Goal: Information Seeking & Learning: Learn about a topic

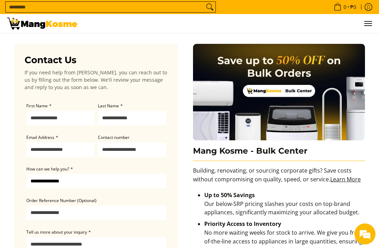
click at [337, 117] on img at bounding box center [279, 92] width 172 height 97
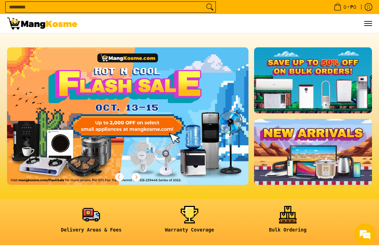
click at [186, 218] on link at bounding box center [189, 222] width 91 height 32
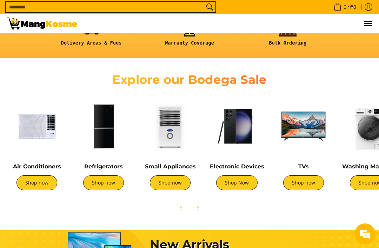
scroll to position [0, 724]
click at [315, 128] on img at bounding box center [304, 127] width 60 height 60
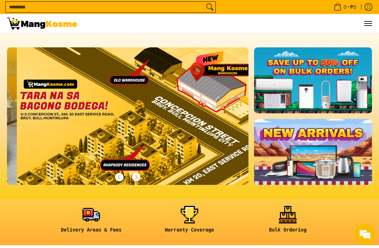
scroll to position [0, 966]
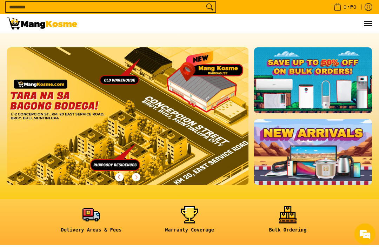
click at [323, 151] on link at bounding box center [313, 152] width 118 height 66
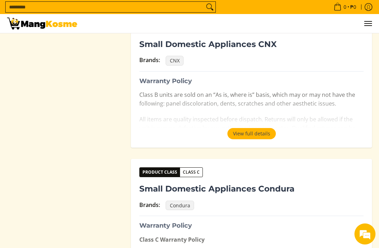
scroll to position [1021, 0]
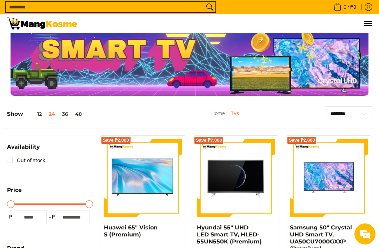
scroll to position [4, 0]
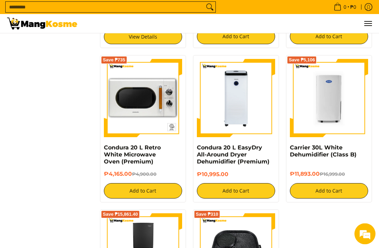
scroll to position [1035, 0]
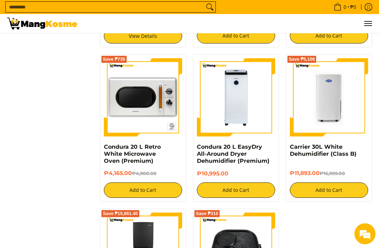
click at [267, 111] on img at bounding box center [236, 98] width 78 height 78
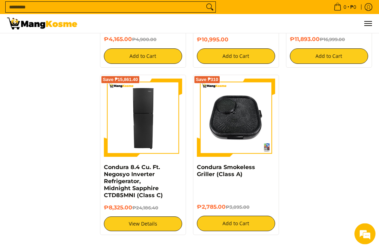
scroll to position [1160, 0]
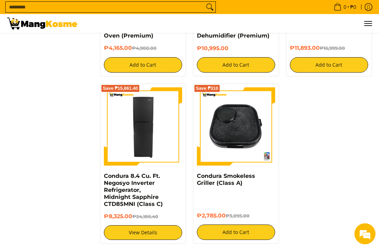
click at [127, 236] on link "View Details" at bounding box center [143, 233] width 78 height 15
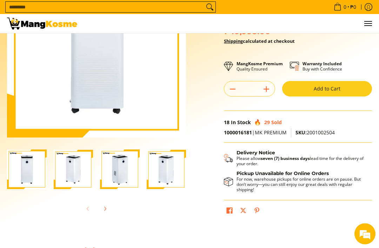
scroll to position [87, 0]
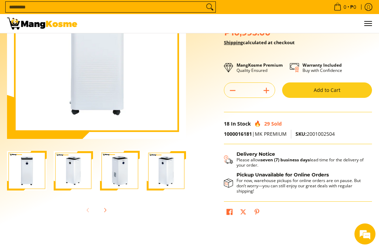
click at [26, 175] on img "https://mangkosme.com/products/condura-20-l-easydry-all-around-dryer-dehumidifi…" at bounding box center [27, 171] width 40 height 40
click at [69, 178] on img "Condura 20 L EasyDry All-Around Dryer Dehumidifier (Premium)-2" at bounding box center [74, 171] width 40 height 40
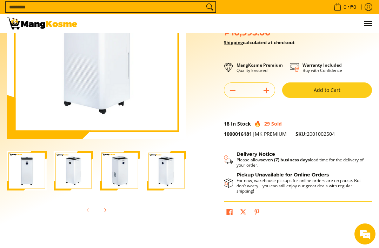
click at [115, 183] on img "Condura 20 L EasyDry All-Around Dryer Dehumidifier (Premium)-3" at bounding box center [120, 171] width 40 height 40
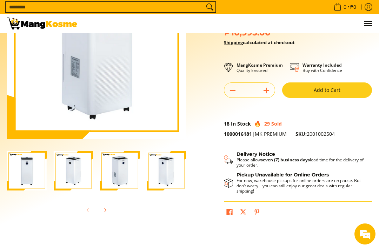
click at [154, 180] on img "Condura 20 L EasyDry All-Around Dryer Dehumidifier (Premium)-4" at bounding box center [167, 171] width 40 height 40
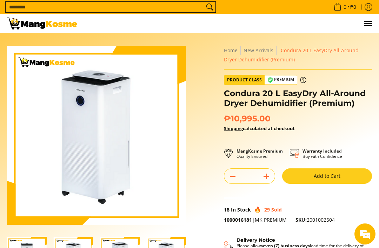
scroll to position [5, 0]
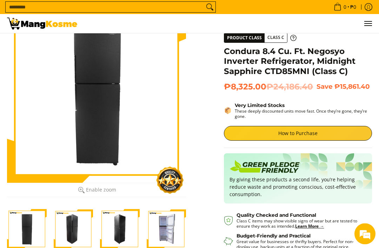
scroll to position [38, 0]
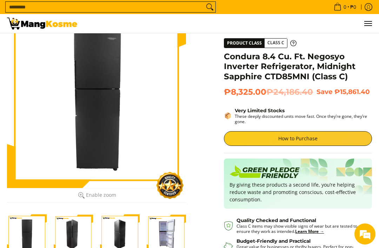
click at [69, 231] on img "Condura 8.4 Cu. Ft. Negosyo Inverter Refrigerator, Midnight Sapphire CTD85MNI (…" at bounding box center [74, 234] width 40 height 40
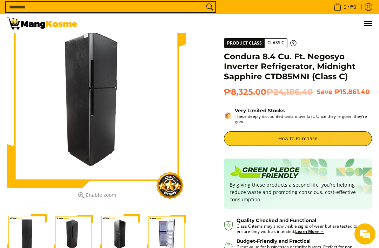
click at [69, 231] on img "Condura 8.4 Cu. Ft. Negosyo Inverter Refrigerator, Midnight Sapphire CTD85MNI (…" at bounding box center [74, 234] width 40 height 40
click at [102, 231] on img "Condura 8.4 Cu. Ft. Negosyo Inverter Refrigerator, Midnight Sapphire CTD85MNI (…" at bounding box center [120, 234] width 40 height 40
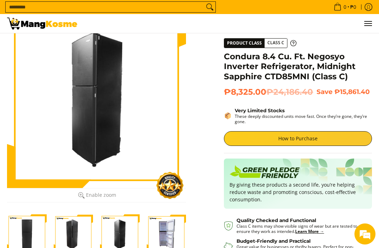
click at [69, 230] on img "Condura 8.4 Cu. Ft. Negosyo Inverter Refrigerator, Midnight Sapphire CTD85MNI (…" at bounding box center [74, 234] width 40 height 40
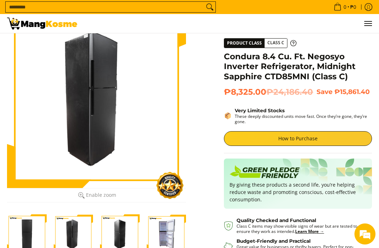
scroll to position [0, 0]
click at [97, 231] on div at bounding box center [120, 234] width 47 height 48
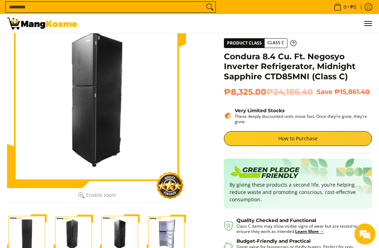
click at [126, 233] on img "Condura 8.4 Cu. Ft. Negosyo Inverter Refrigerator, Midnight Sapphire CTD85MNI (…" at bounding box center [120, 234] width 40 height 40
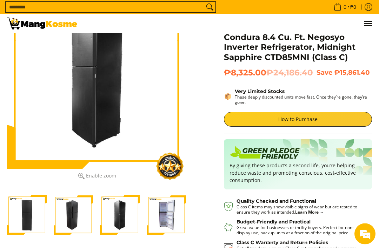
scroll to position [57, 0]
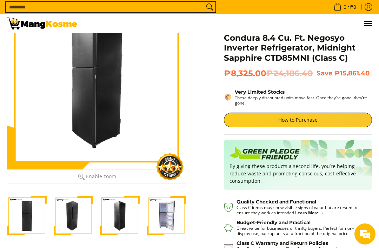
click at [159, 224] on img "Condura 8.4 Cu. Ft. Negosyo Inverter Refrigerator, Midnight Sapphire CTD85MNI (…" at bounding box center [167, 216] width 40 height 40
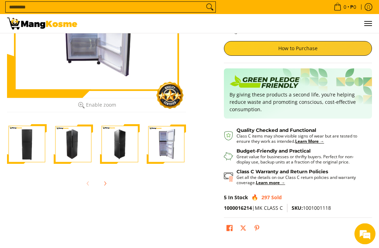
scroll to position [123, 0]
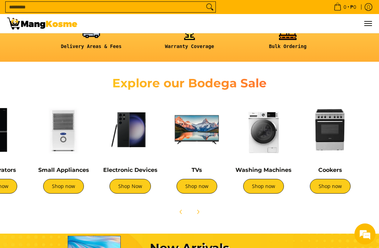
scroll to position [0, 119]
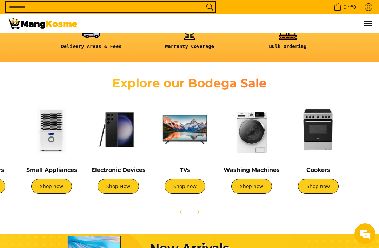
click at [108, 138] on img at bounding box center [118, 130] width 60 height 60
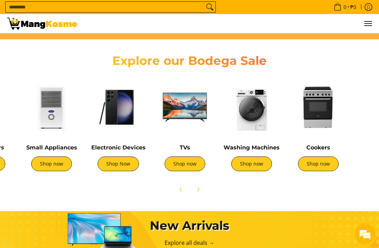
click at [262, 118] on img at bounding box center [252, 108] width 60 height 60
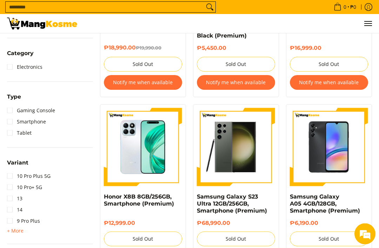
scroll to position [380, 0]
